Goal: Task Accomplishment & Management: Manage account settings

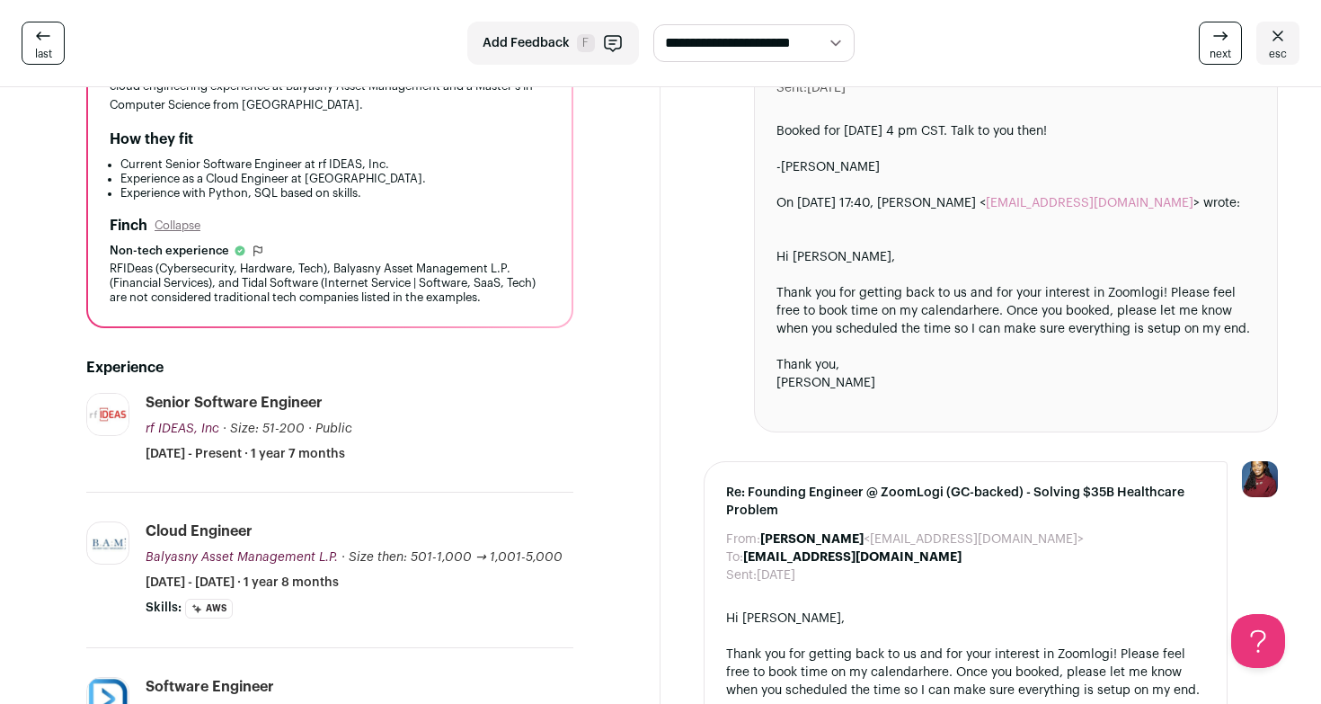
click at [49, 40] on icon at bounding box center [43, 36] width 22 height 22
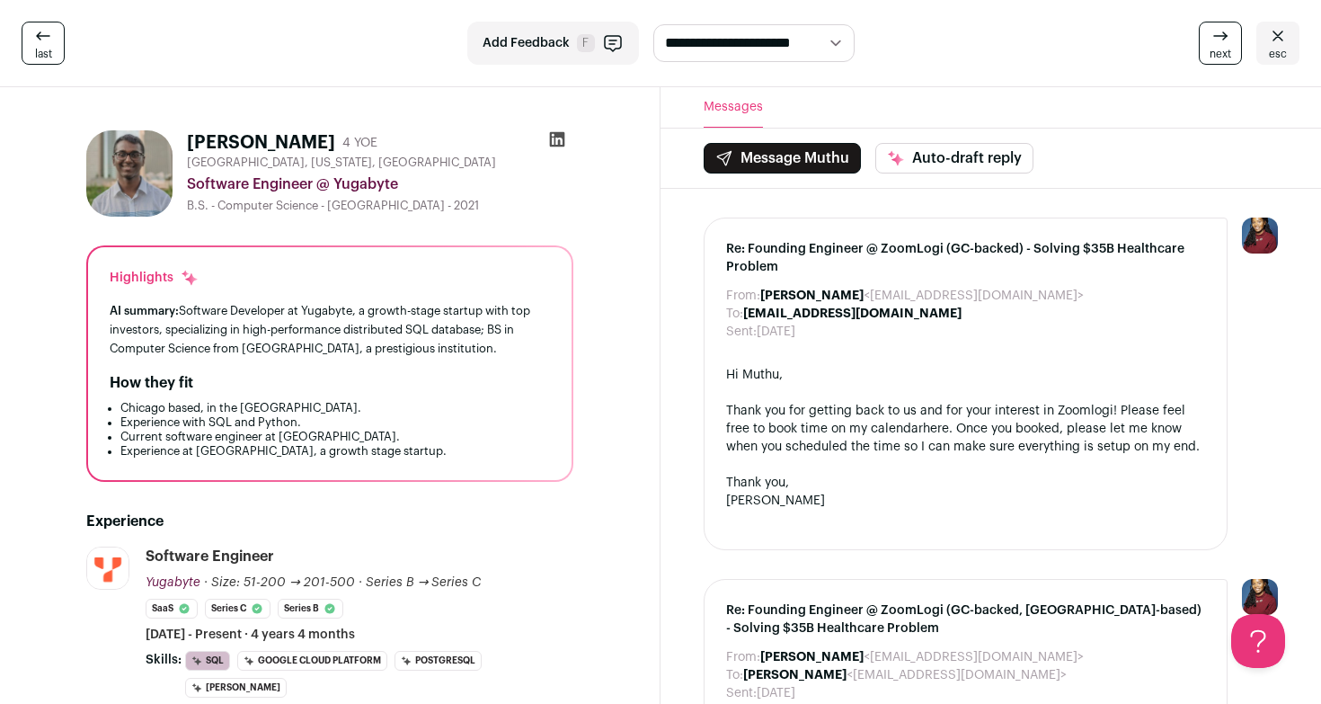
click at [1271, 41] on icon at bounding box center [1278, 36] width 22 height 22
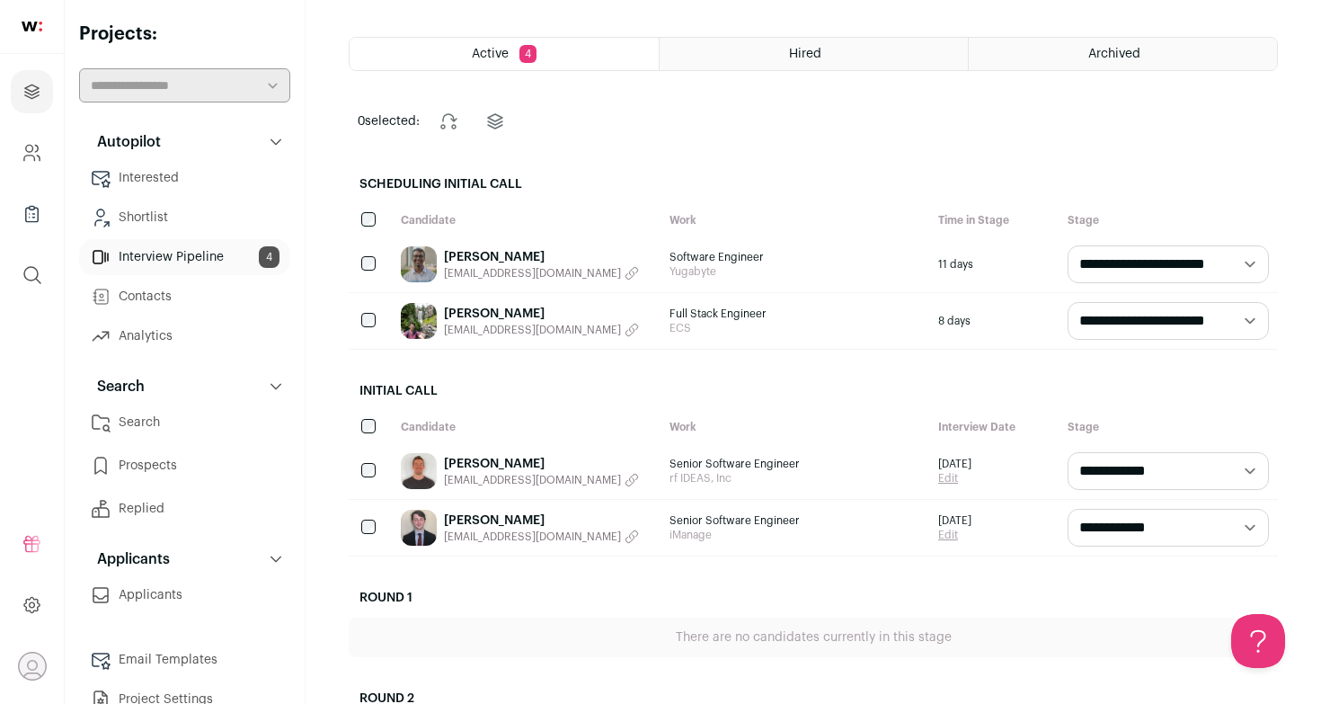
scroll to position [81, 0]
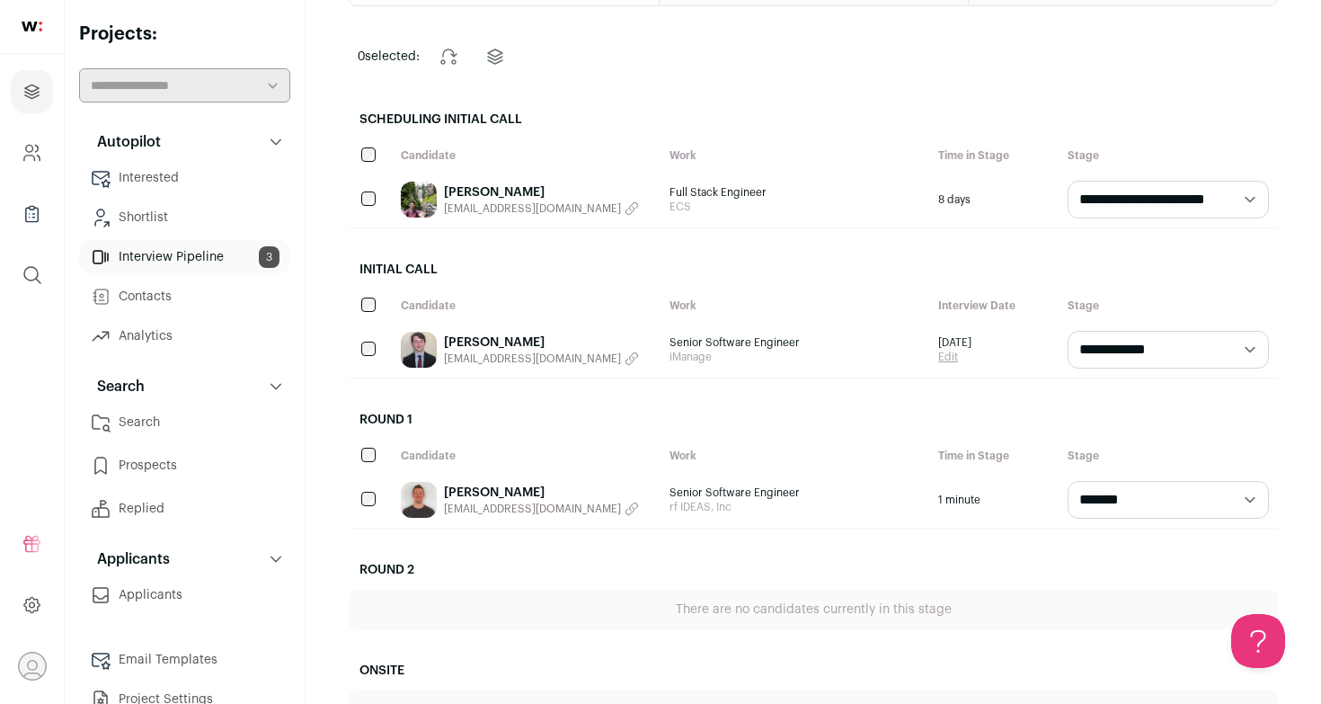
scroll to position [138, 0]
